Goal: Task Accomplishment & Management: Complete application form

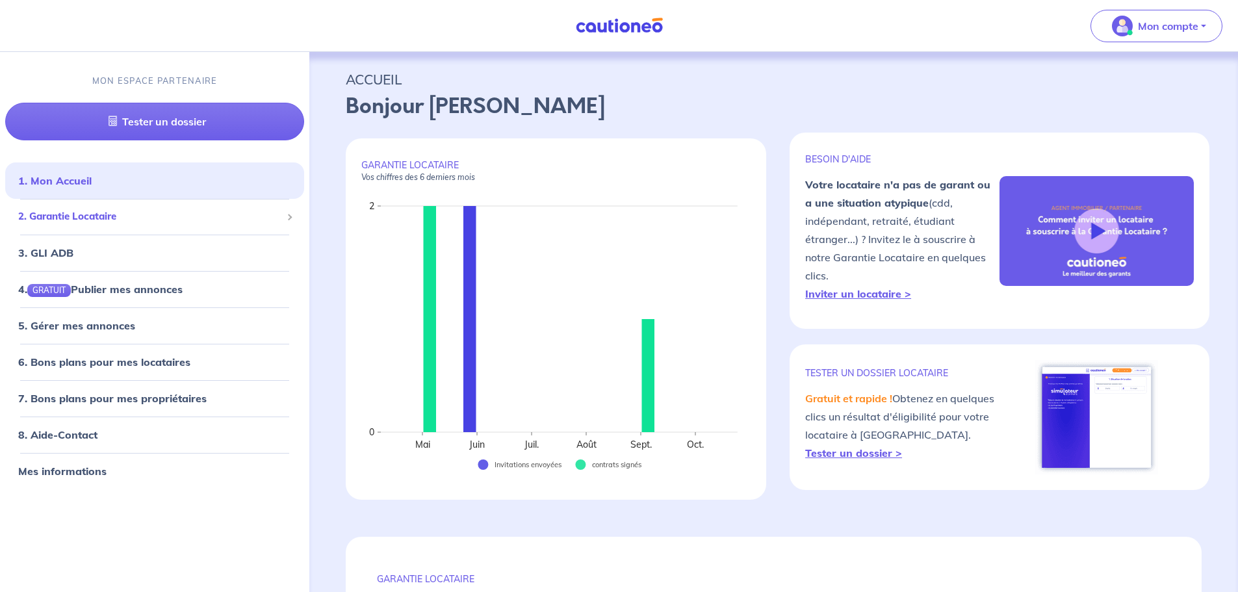
click at [288, 217] on span at bounding box center [289, 217] width 6 height 6
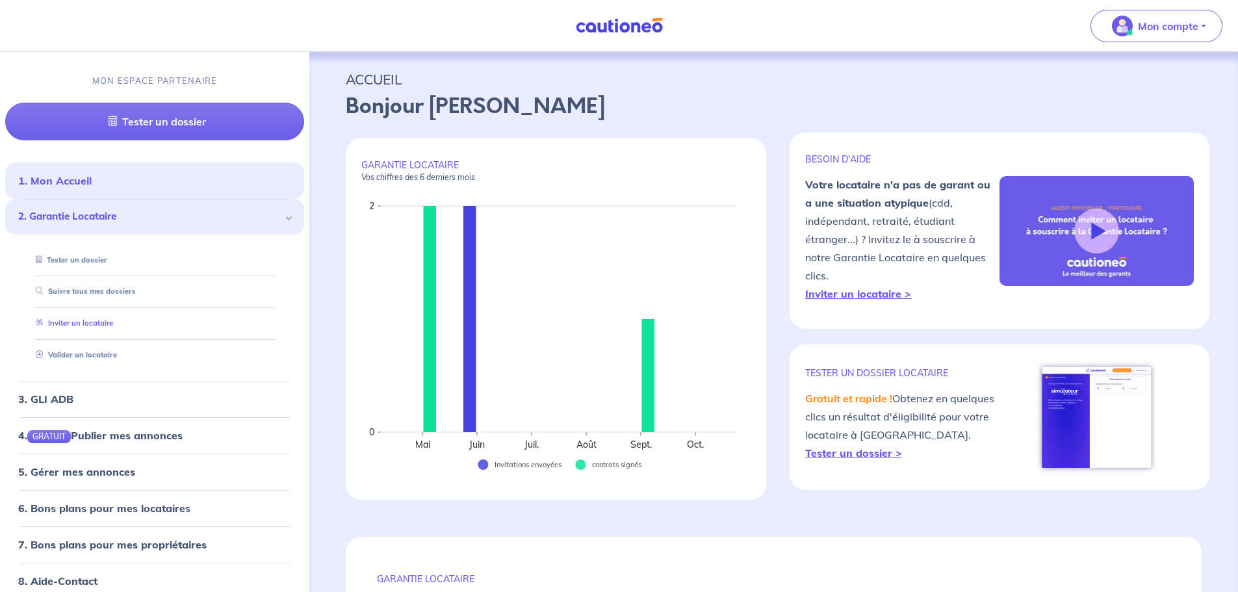
click at [113, 323] on link "Inviter un locataire" at bounding box center [72, 322] width 83 height 9
select select "FR"
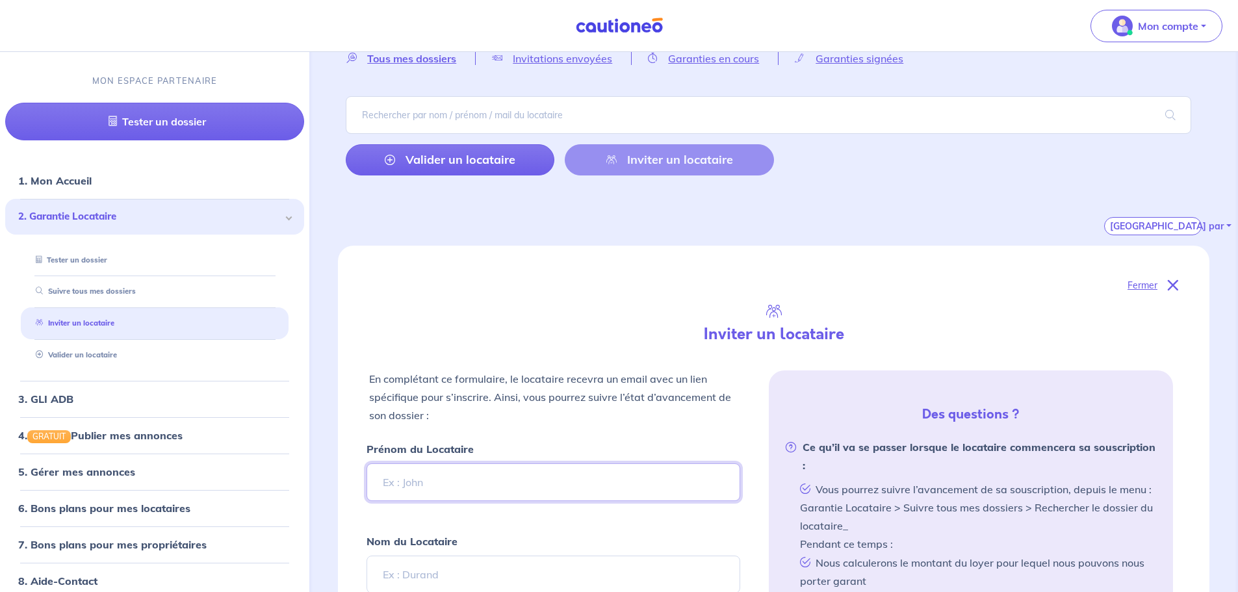
scroll to position [195, 0]
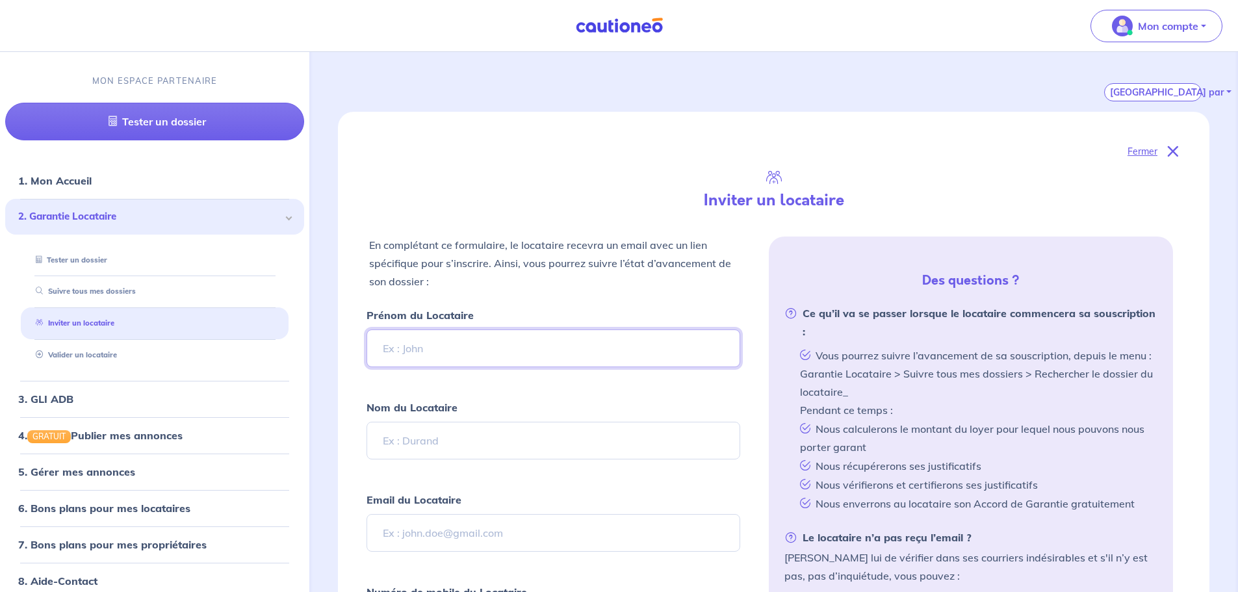
click at [385, 348] on input "Prénom du Locataire" at bounding box center [553, 348] width 373 height 38
type input "HELAURA"
click at [410, 443] on input "Nom du Locataire" at bounding box center [553, 441] width 373 height 38
type input "FRANCHI"
click at [411, 533] on input "Email du Locataire" at bounding box center [553, 533] width 373 height 38
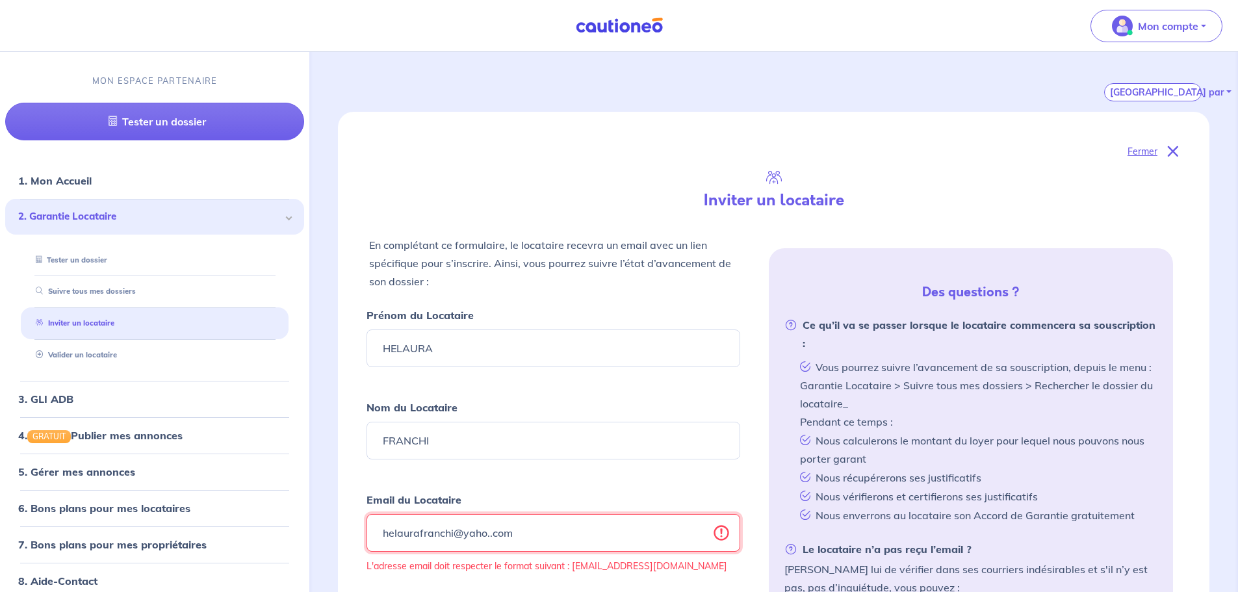
click at [491, 534] on input "helaurafranchi@yaho..com" at bounding box center [553, 533] width 373 height 38
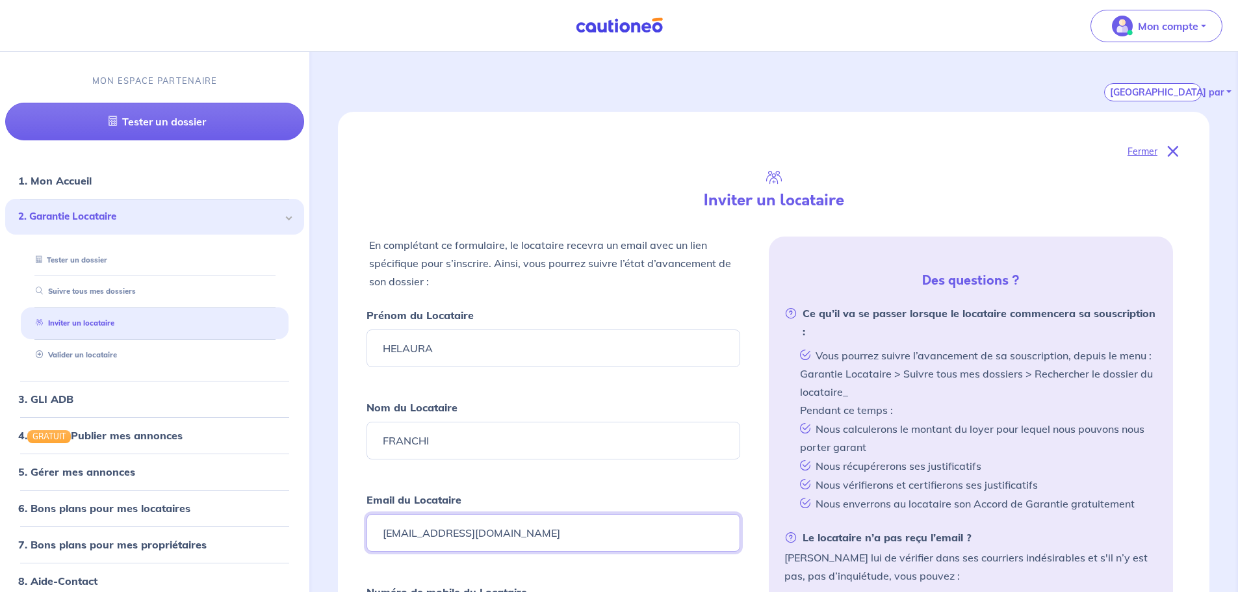
scroll to position [455, 0]
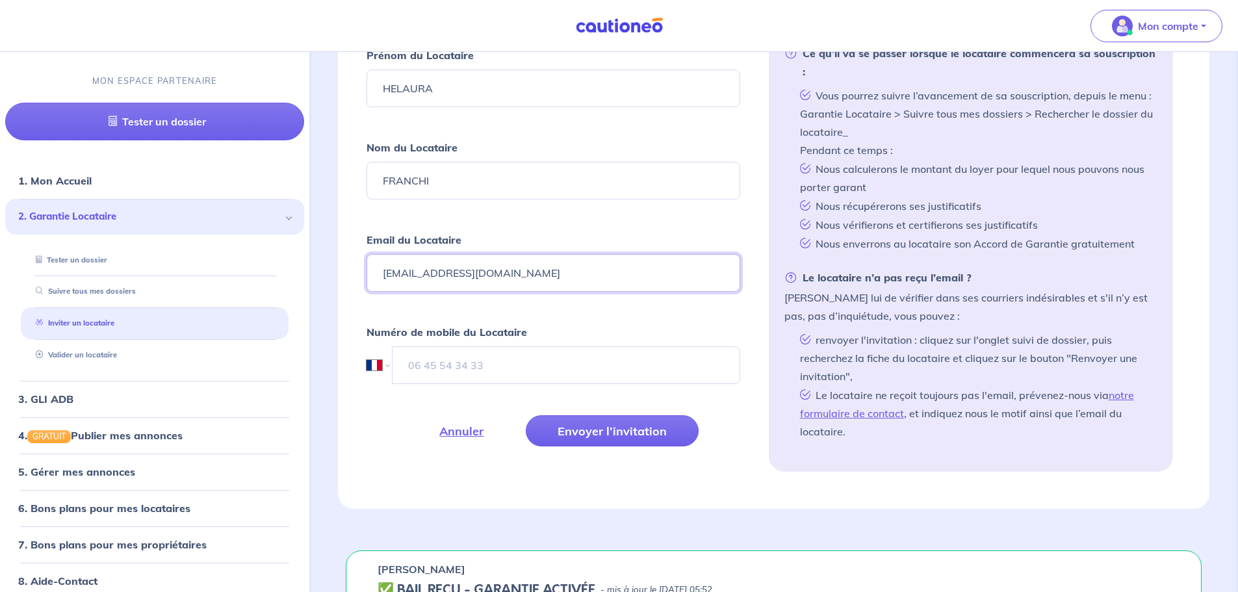
type input "[EMAIL_ADDRESS][DOMAIN_NAME]"
click at [422, 361] on input "tel" at bounding box center [566, 365] width 348 height 38
type input "07 81 79 91 28"
click at [623, 430] on button "Envoyer l’invitation" at bounding box center [612, 430] width 173 height 31
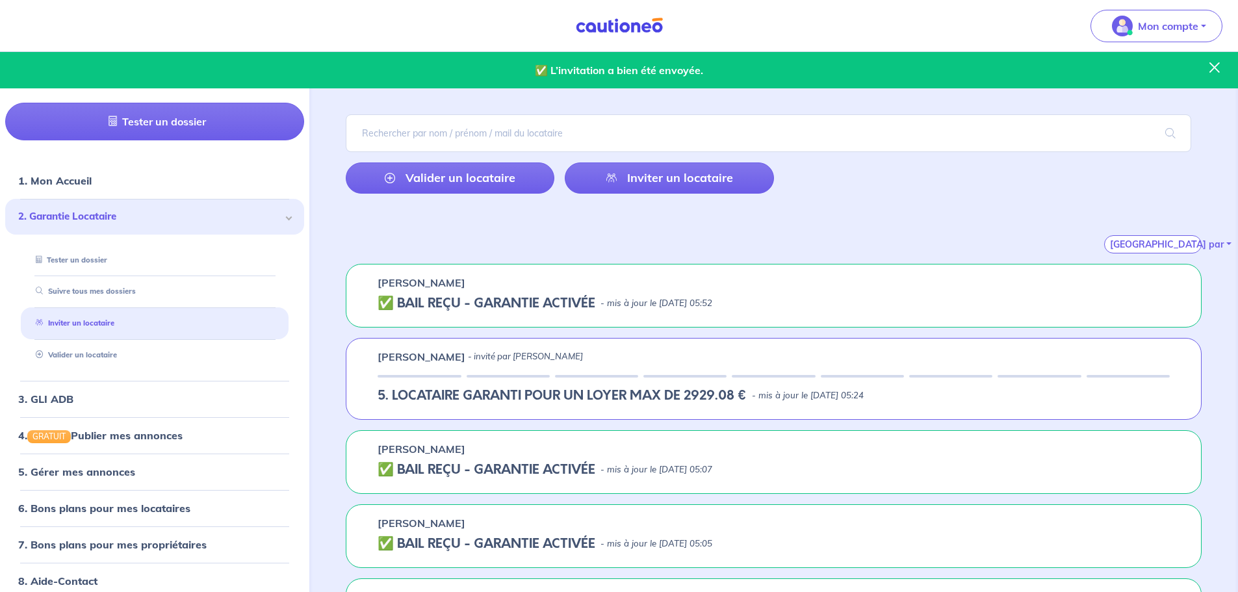
scroll to position [0, 0]
